Goal: Task Accomplishment & Management: Manage account settings

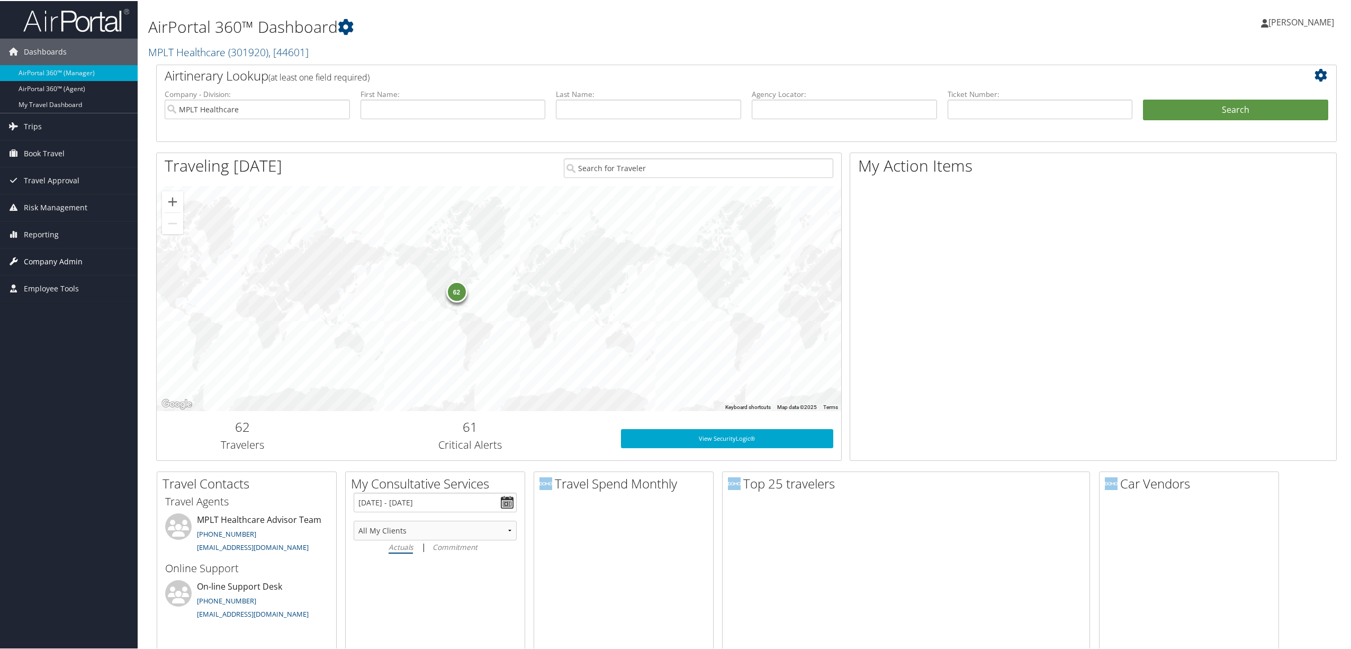
click at [83, 254] on link "Company Admin" at bounding box center [69, 260] width 138 height 26
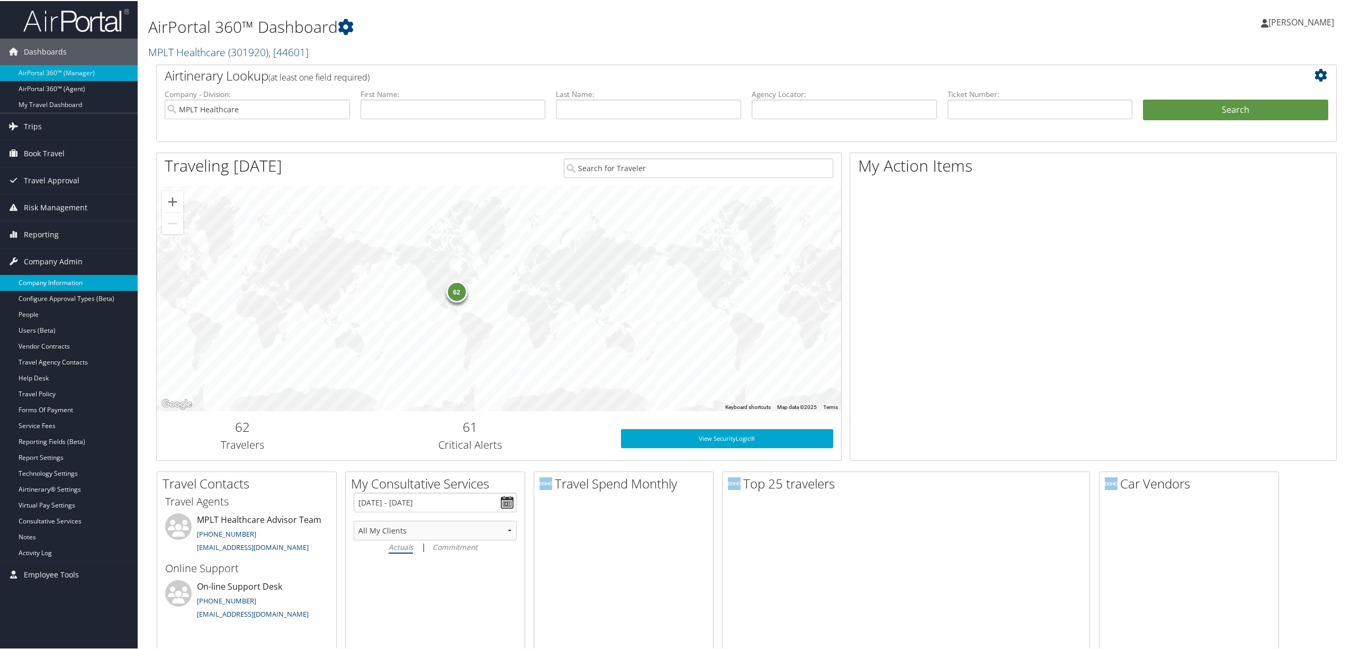
click at [82, 276] on link "Company Information" at bounding box center [69, 282] width 138 height 16
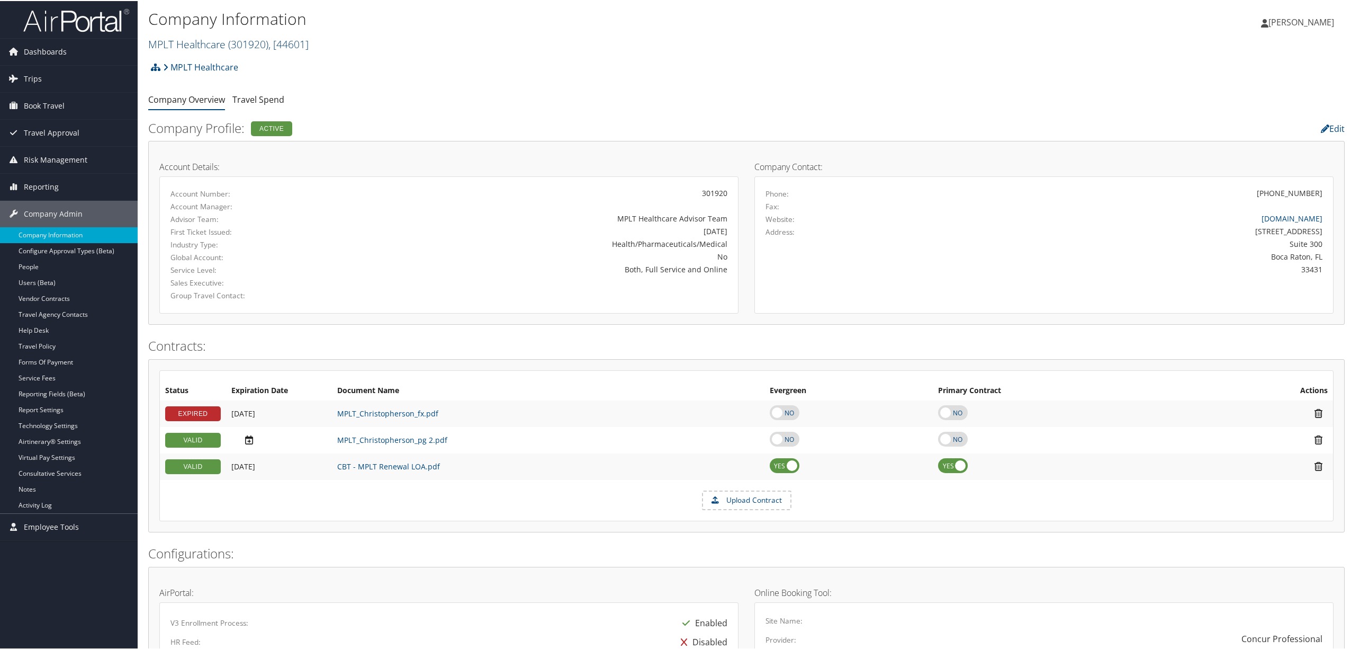
click at [301, 45] on span ", [ 44601 ]" at bounding box center [288, 43] width 40 height 14
click at [277, 66] on input "search" at bounding box center [218, 63] width 139 height 20
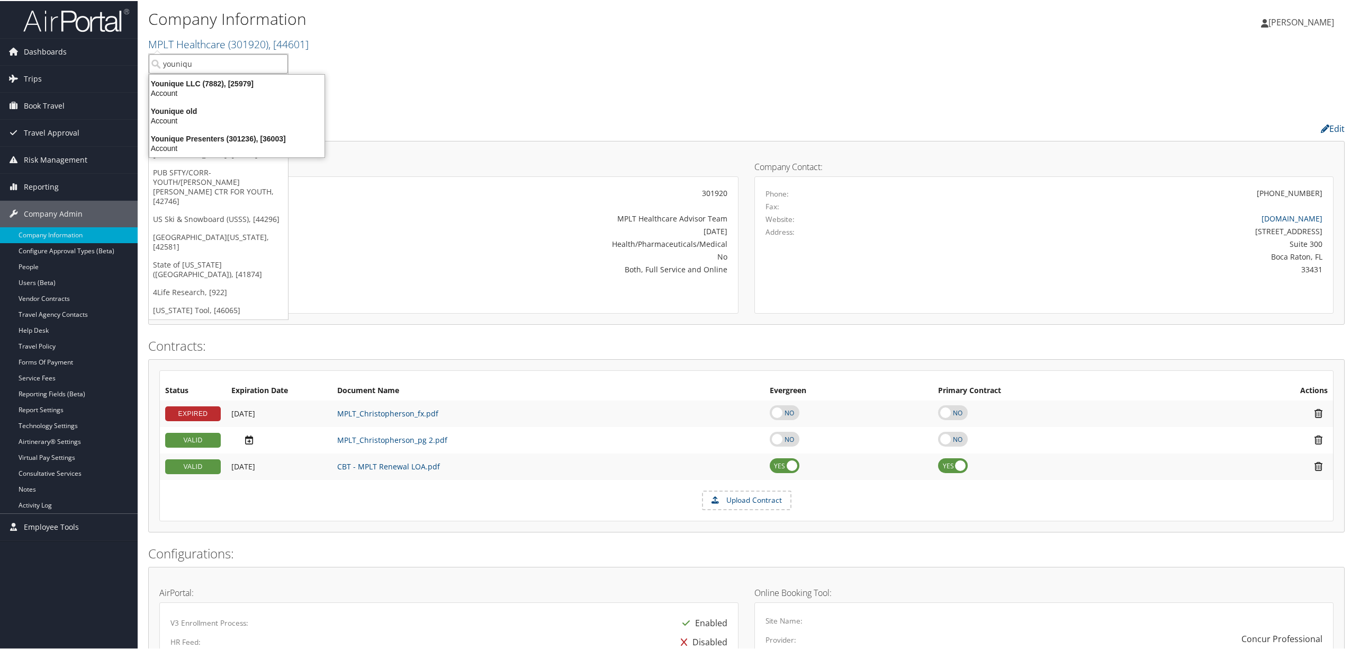
type input "younique"
click at [243, 92] on div "Account" at bounding box center [237, 92] width 188 height 10
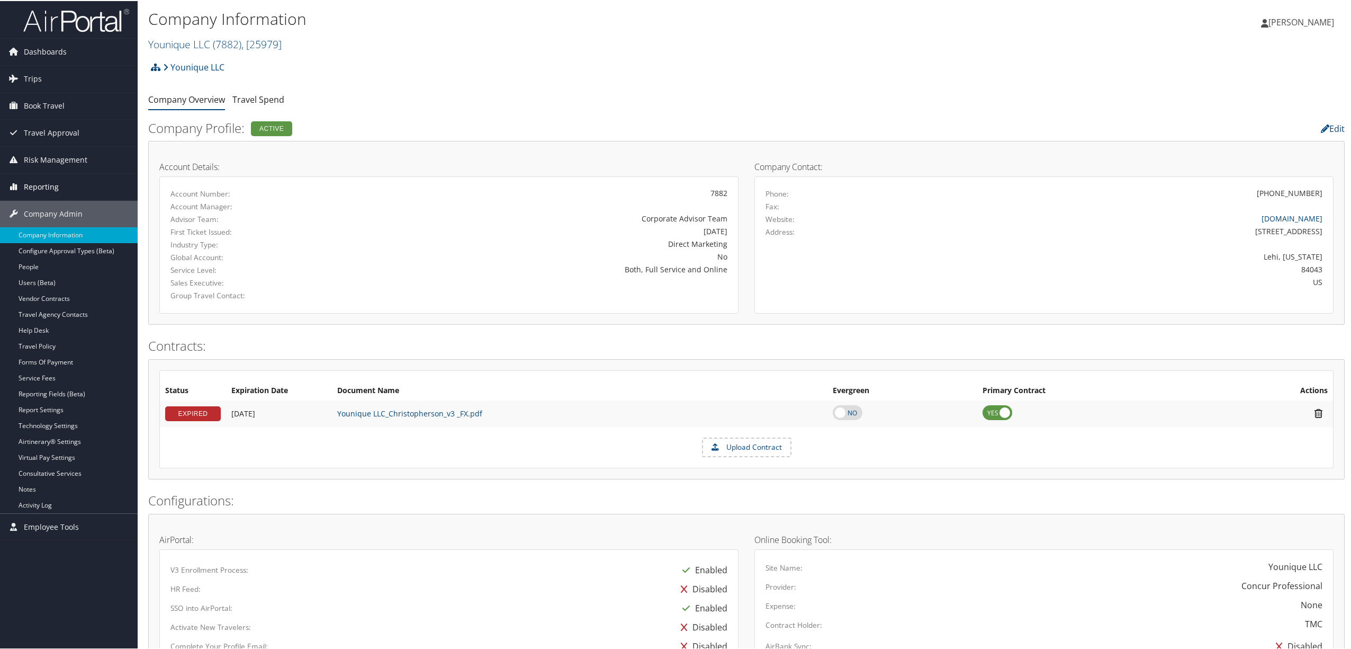
click at [65, 178] on link "Reporting" at bounding box center [69, 186] width 138 height 26
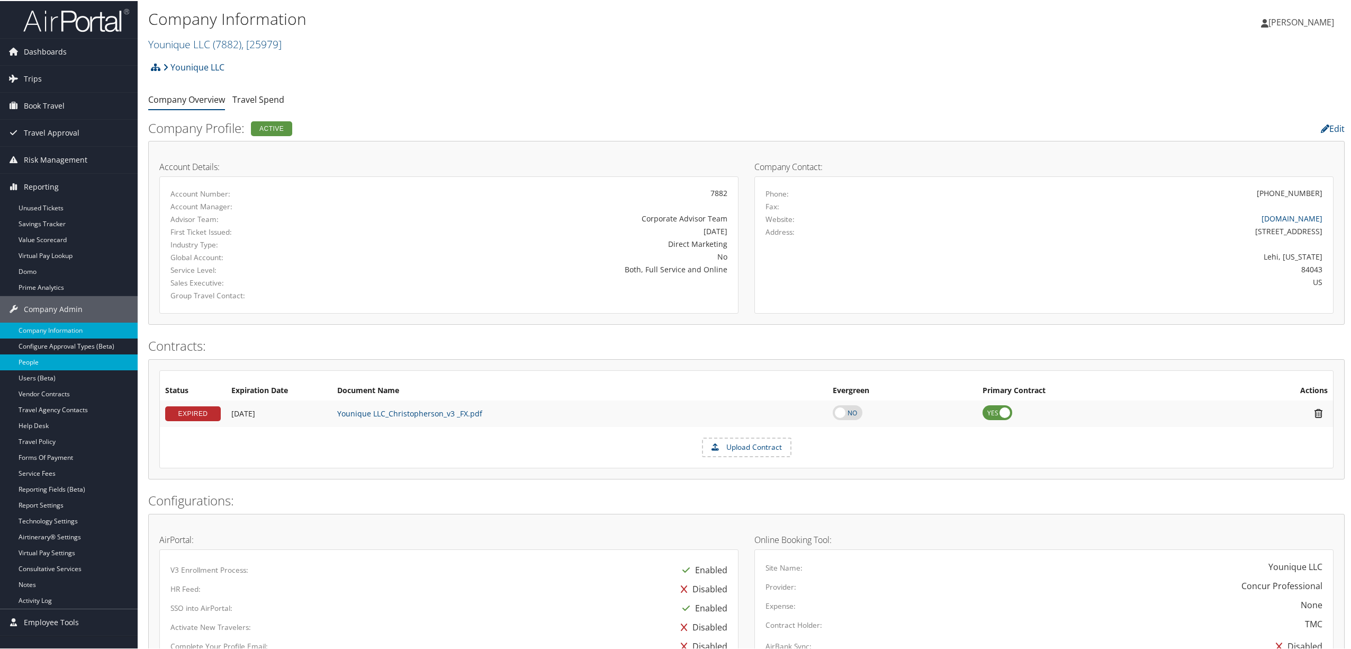
click at [72, 363] on link "People" at bounding box center [69, 361] width 138 height 16
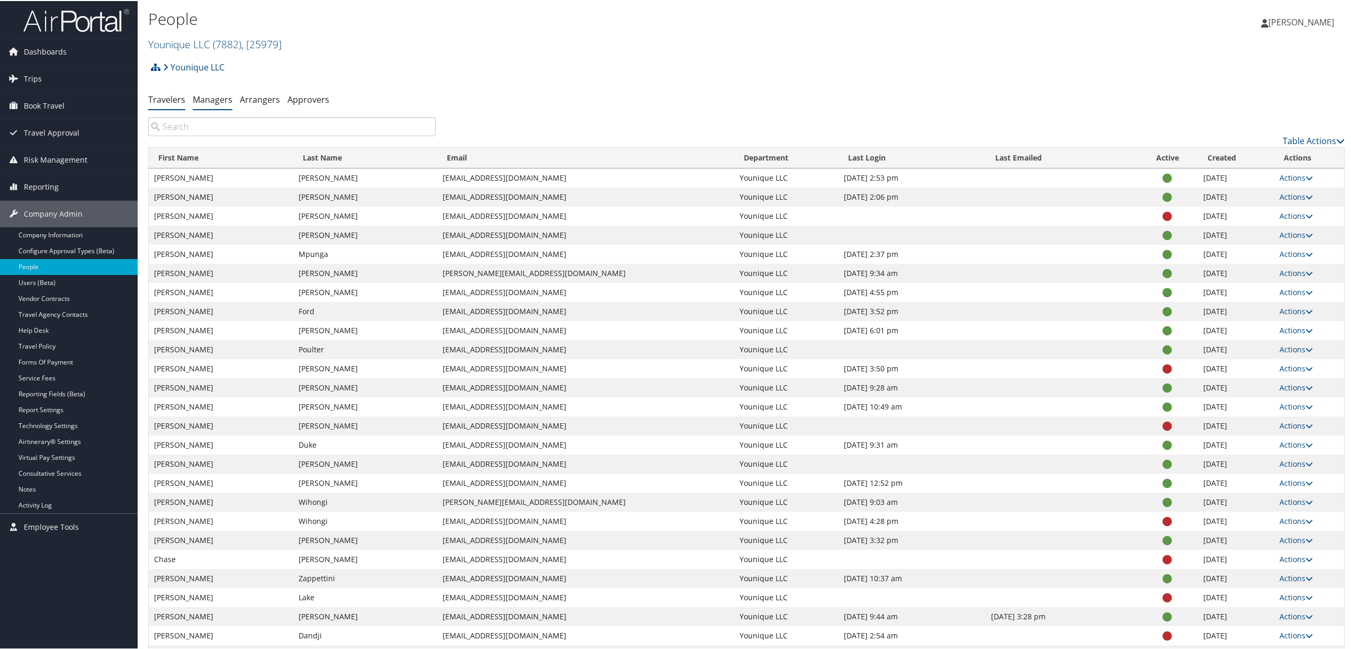
click at [218, 98] on link "Managers" at bounding box center [213, 99] width 40 height 12
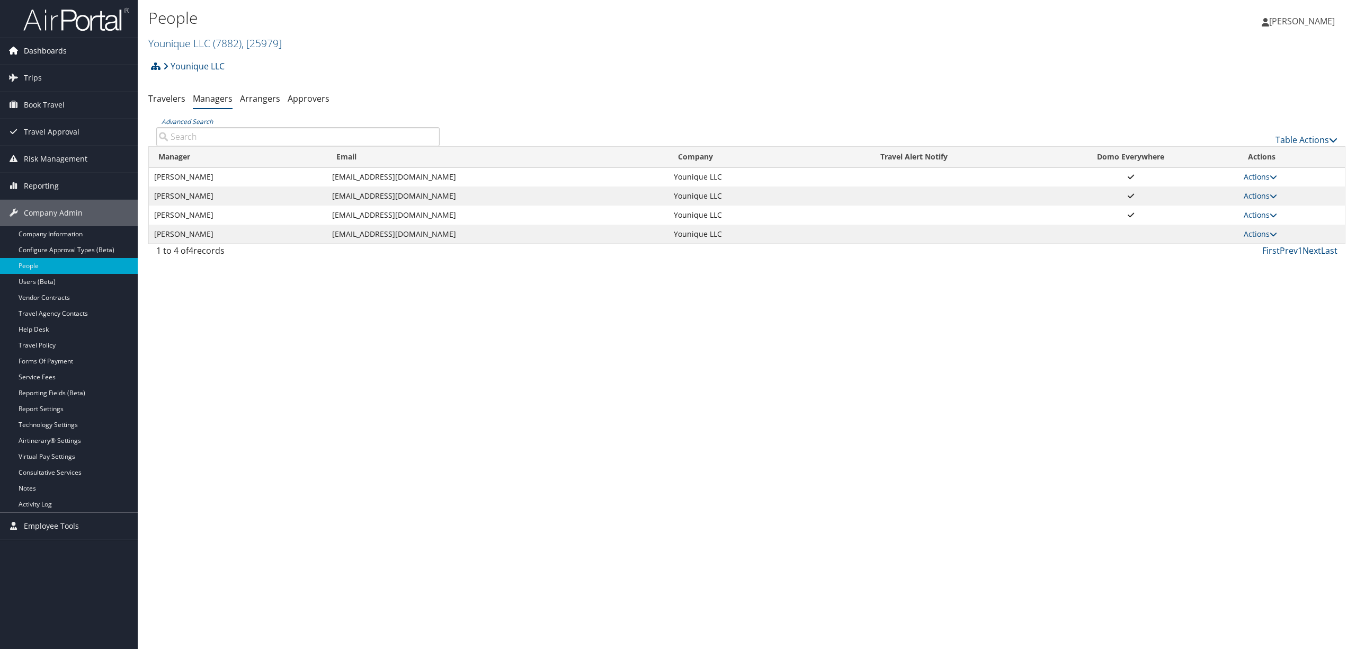
click at [42, 49] on span "Dashboards" at bounding box center [45, 51] width 43 height 26
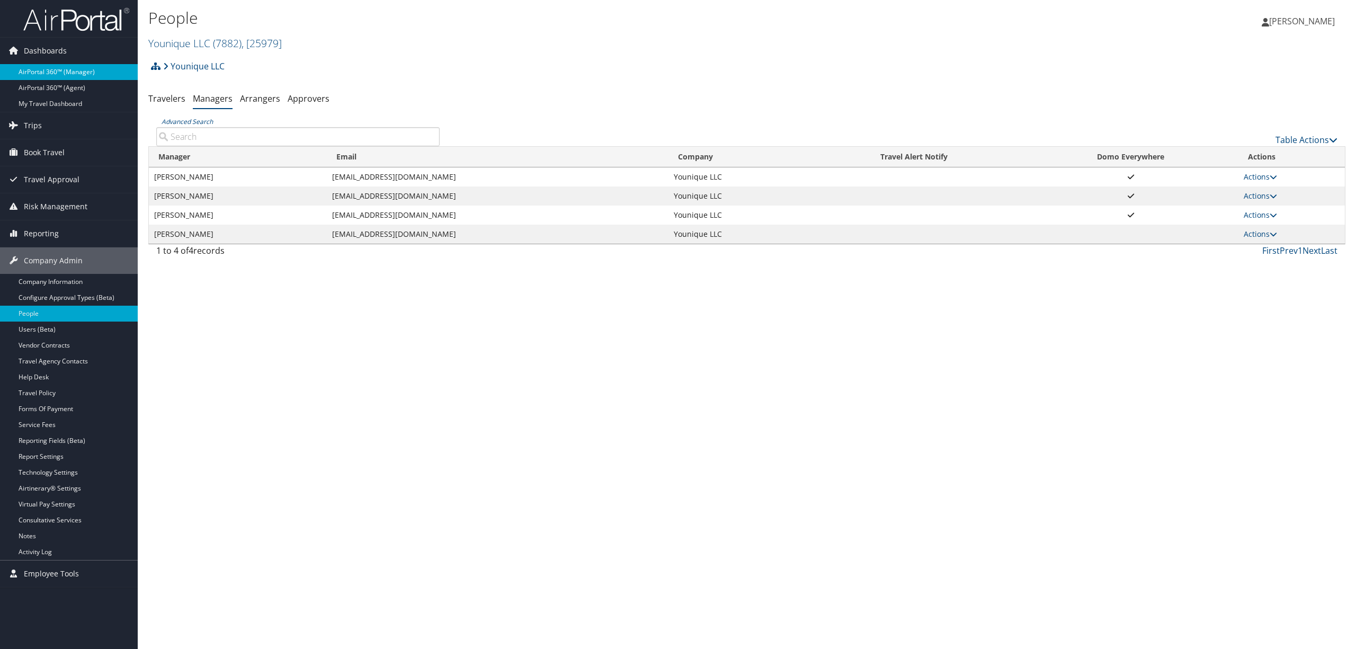
click at [49, 70] on link "AirPortal 360™ (Manager)" at bounding box center [69, 72] width 138 height 16
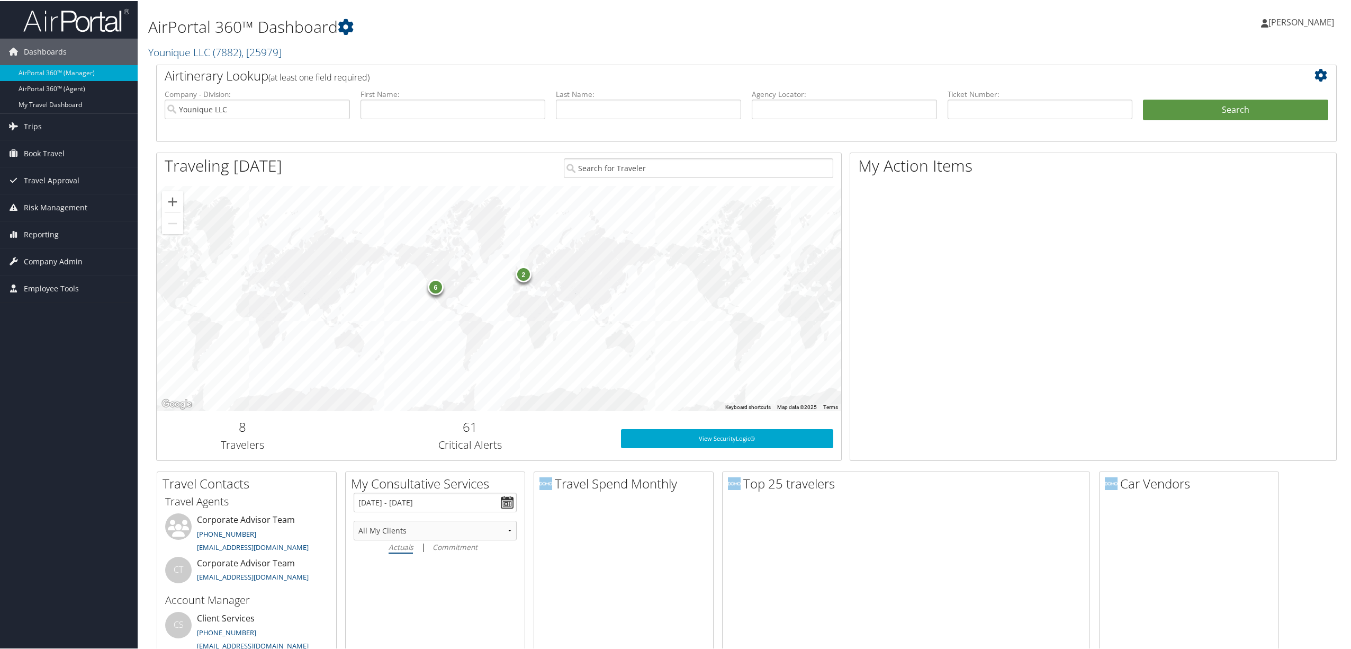
click at [1315, 70] on icon at bounding box center [1324, 74] width 18 height 13
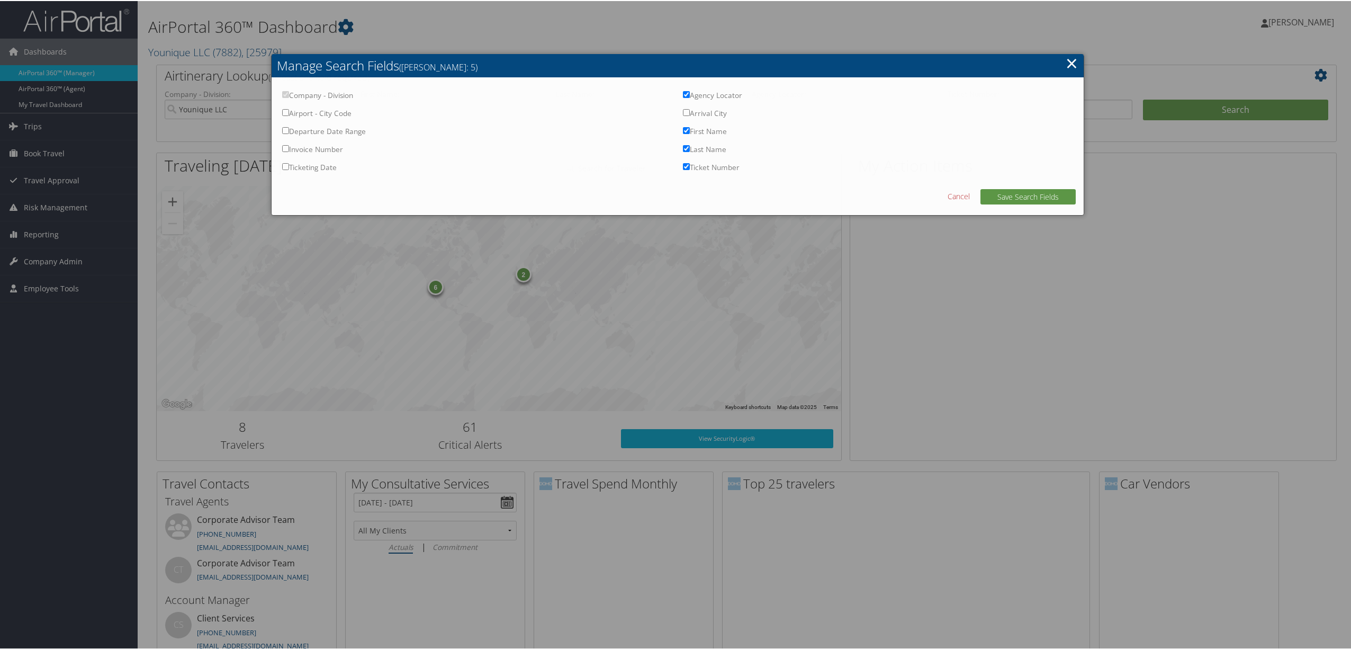
checkbox input "true"
click at [1293, 212] on div at bounding box center [678, 324] width 1356 height 649
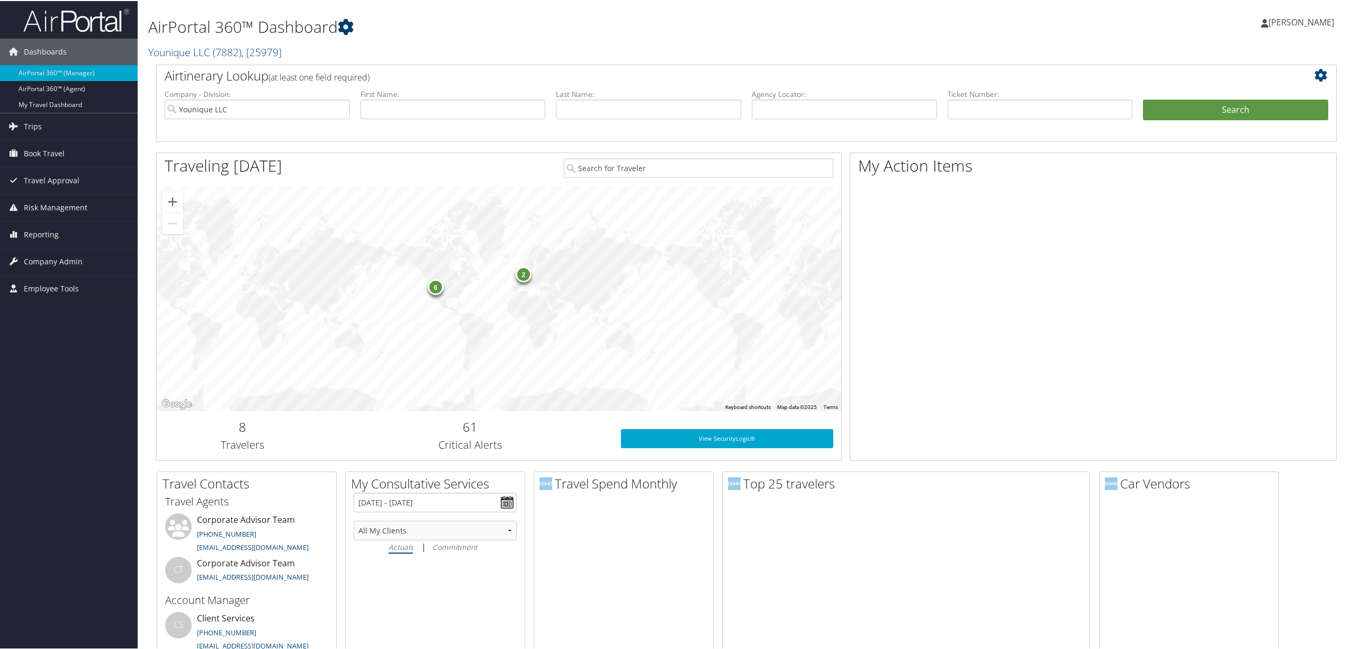
click at [347, 20] on icon at bounding box center [346, 26] width 16 height 16
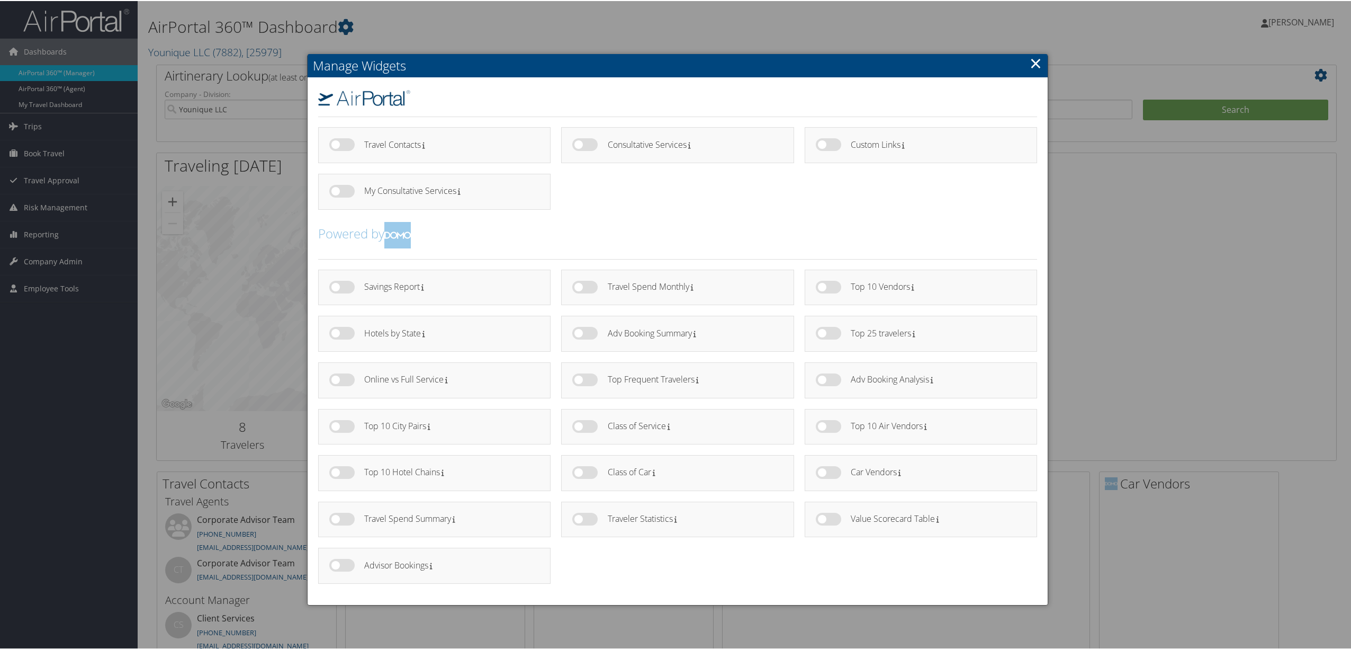
click at [1033, 56] on link "×" at bounding box center [1036, 61] width 12 height 21
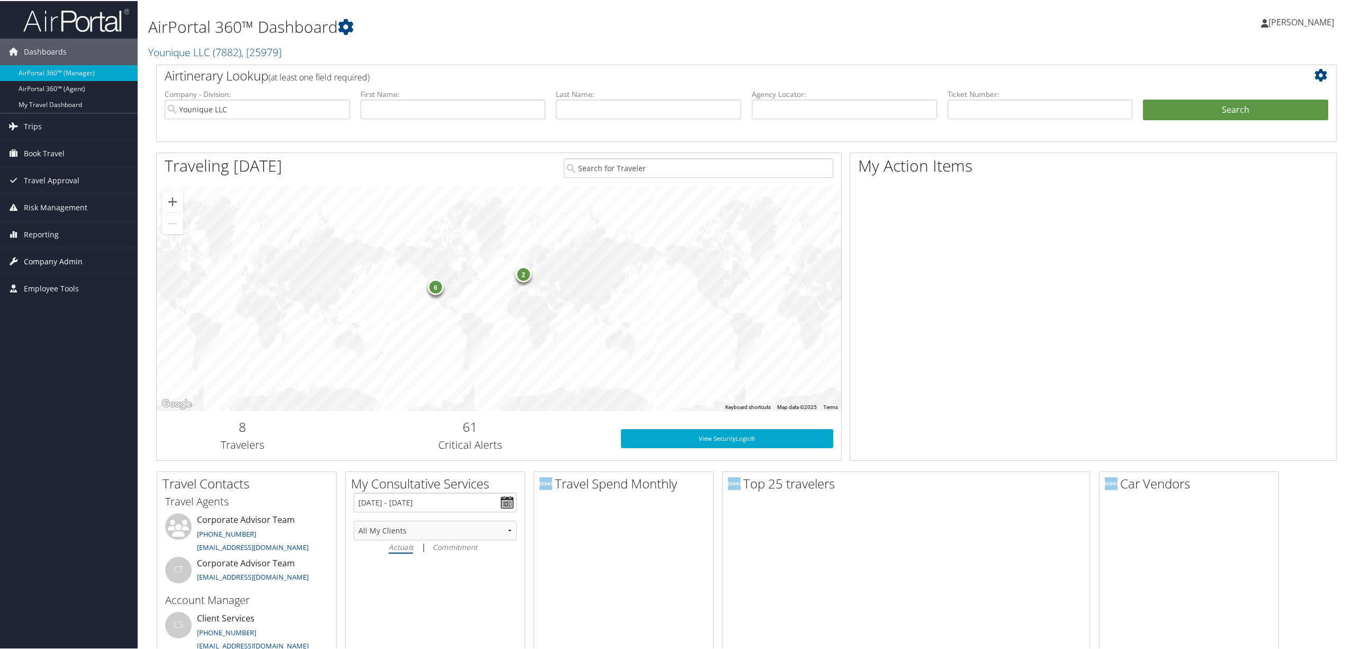
click at [73, 256] on span "Company Admin" at bounding box center [53, 260] width 59 height 26
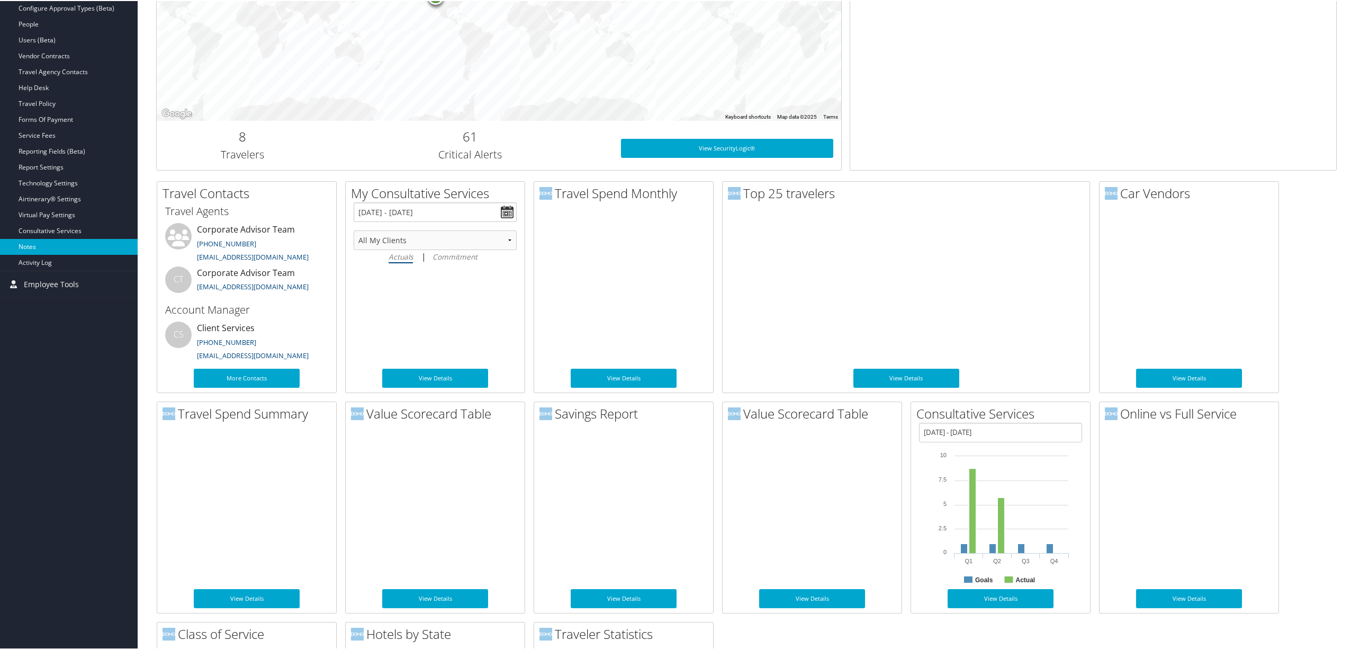
scroll to position [270, 0]
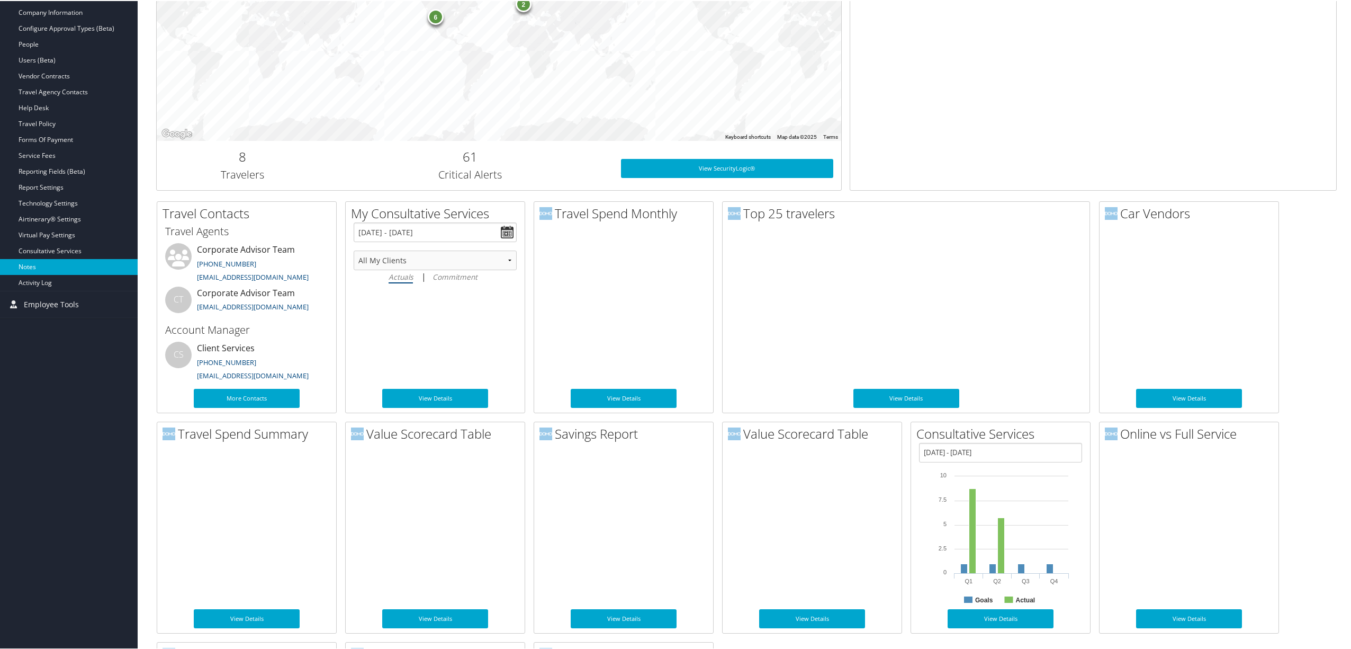
click at [32, 262] on link "Notes" at bounding box center [69, 266] width 138 height 16
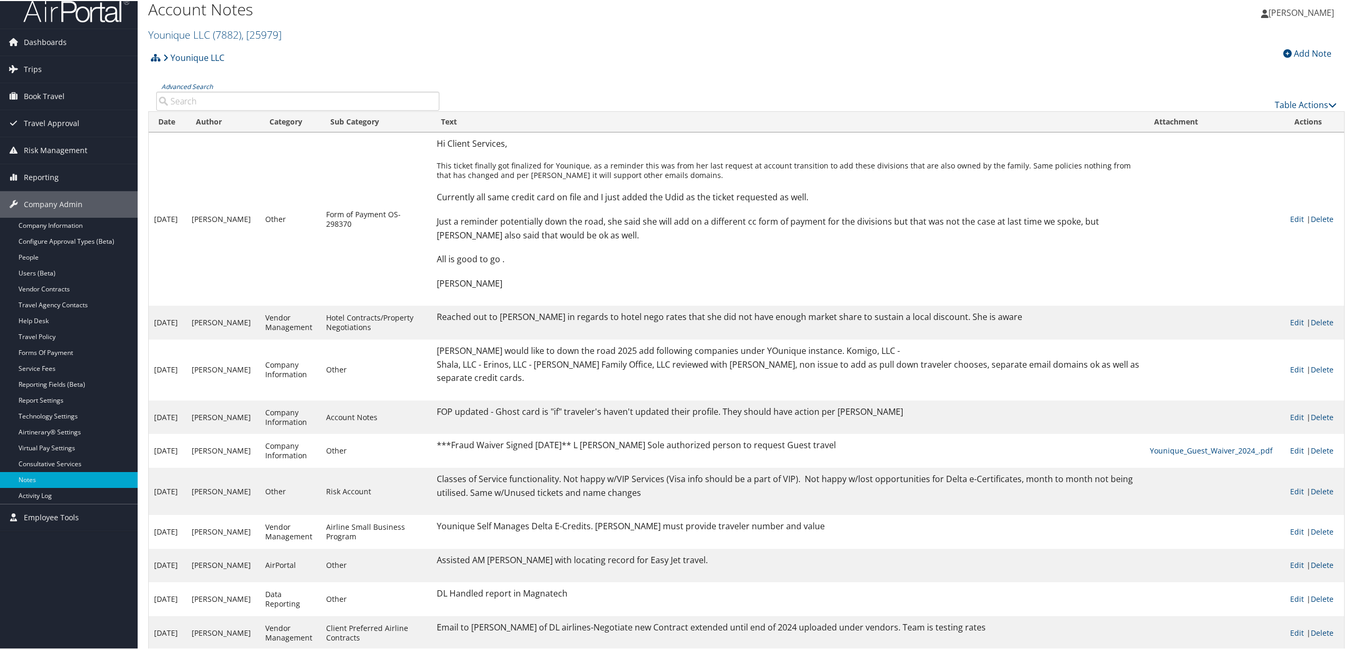
scroll to position [15, 0]
